Goal: Find specific page/section: Find specific page/section

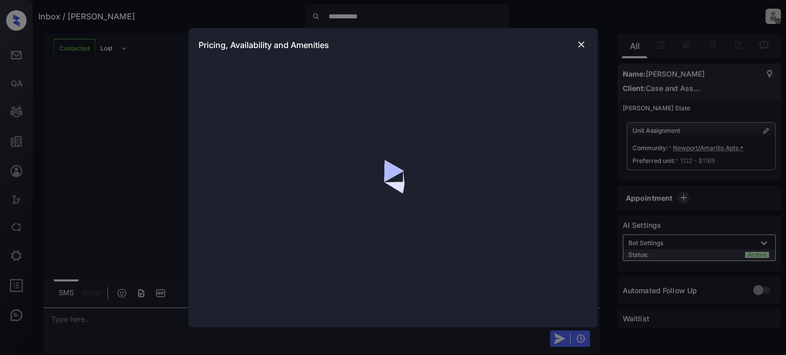
scroll to position [1068, 0]
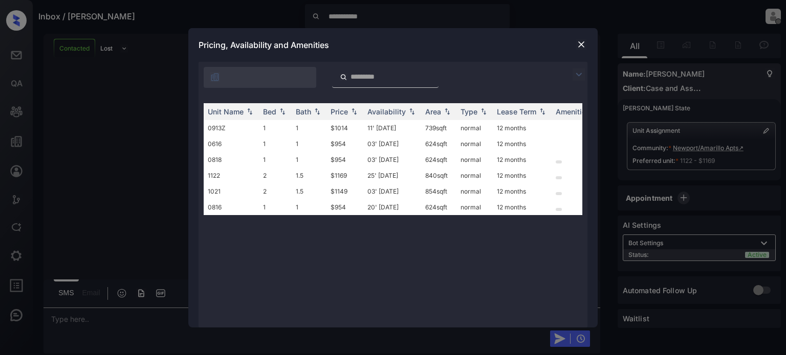
click at [579, 43] on img at bounding box center [581, 44] width 10 height 10
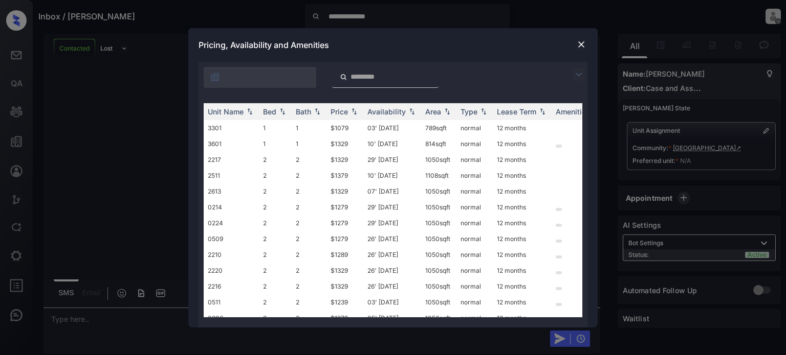
click at [579, 45] on img at bounding box center [581, 44] width 10 height 10
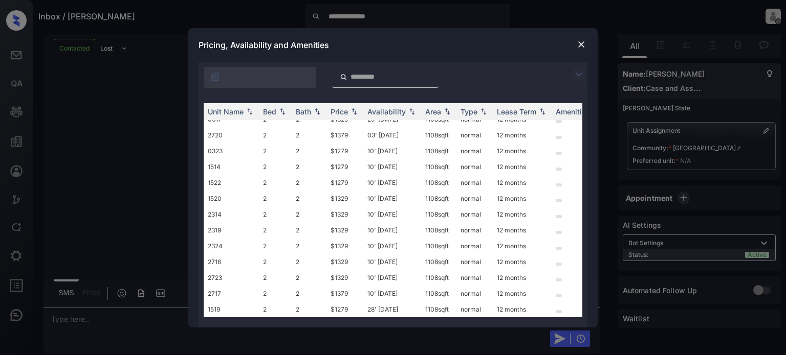
scroll to position [432, 0]
click at [581, 43] on img at bounding box center [581, 44] width 10 height 10
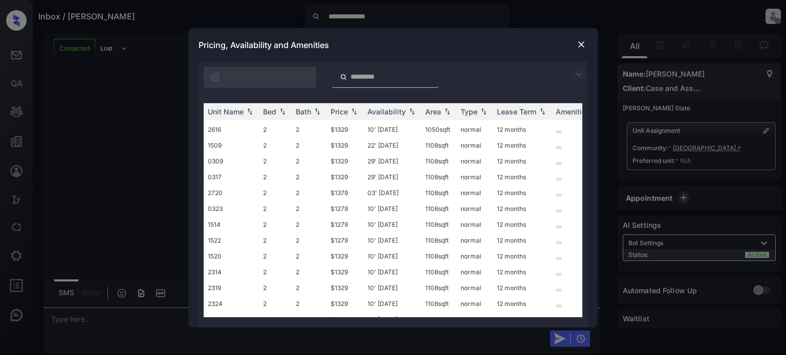
scroll to position [432, 0]
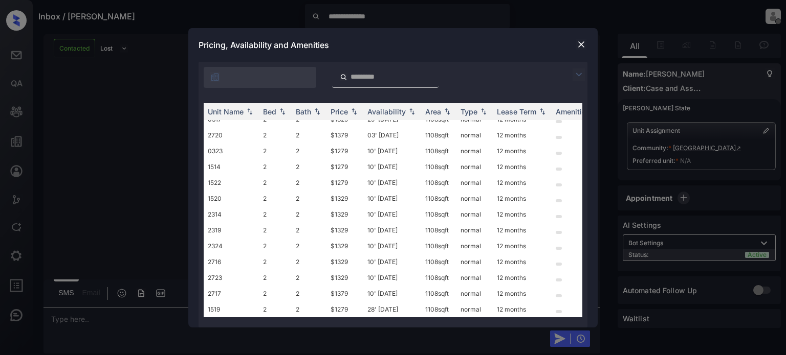
click at [580, 46] on img at bounding box center [581, 44] width 10 height 10
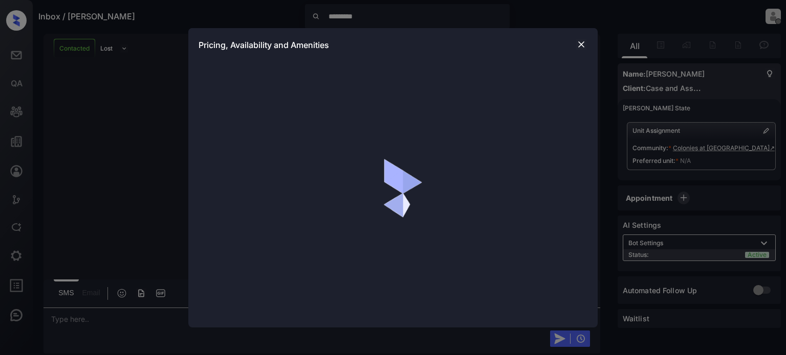
scroll to position [767, 0]
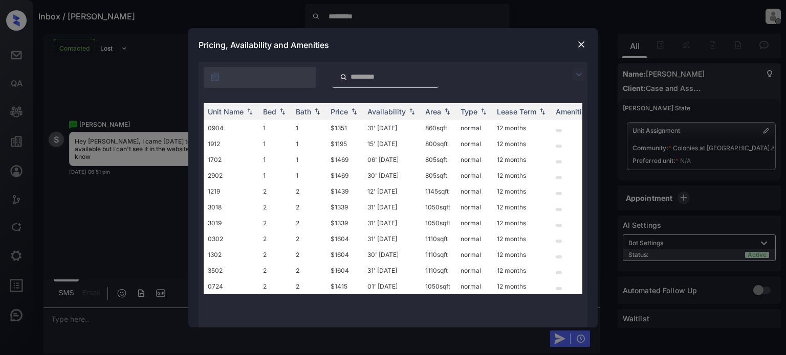
click at [580, 47] on img at bounding box center [581, 44] width 10 height 10
